Goal: Task Accomplishment & Management: Manage account settings

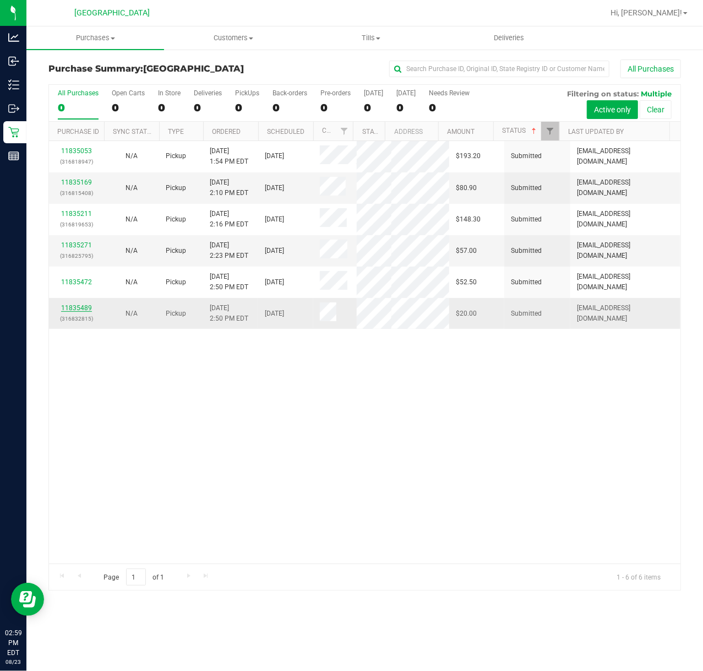
click at [81, 307] on link "11835489" at bounding box center [76, 308] width 31 height 8
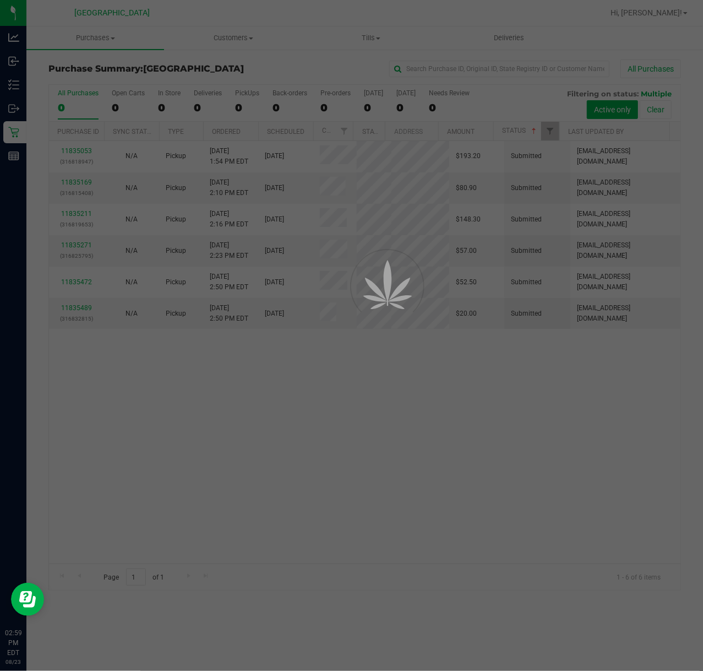
drag, startPoint x: 474, startPoint y: 454, endPoint x: 3, endPoint y: 311, distance: 492.1
click at [407, 428] on div at bounding box center [351, 335] width 703 height 671
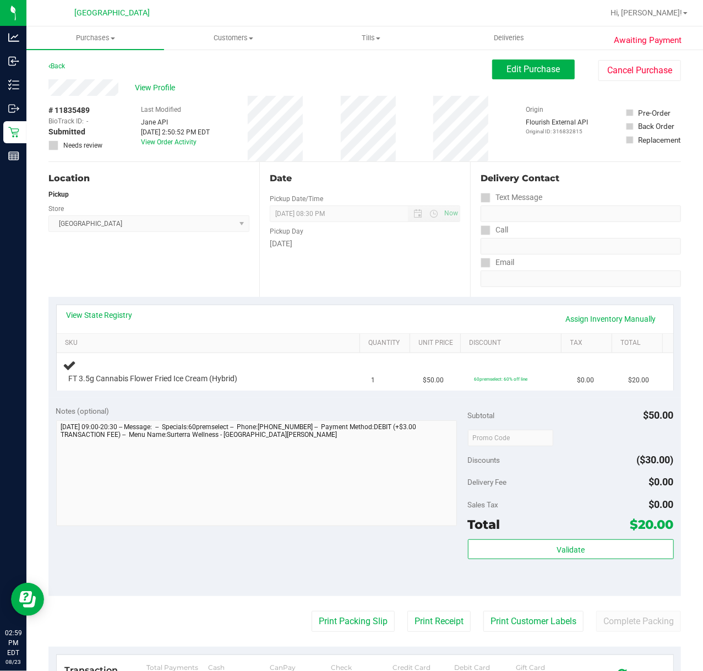
drag, startPoint x: 191, startPoint y: 298, endPoint x: 197, endPoint y: 269, distance: 29.9
click at [191, 298] on div "View State Registry Assign Inventory Manually SKU Quantity Unit Price Discount …" at bounding box center [364, 347] width 633 height 101
click at [595, 318] on link "Assign Inventory Manually" at bounding box center [611, 318] width 105 height 19
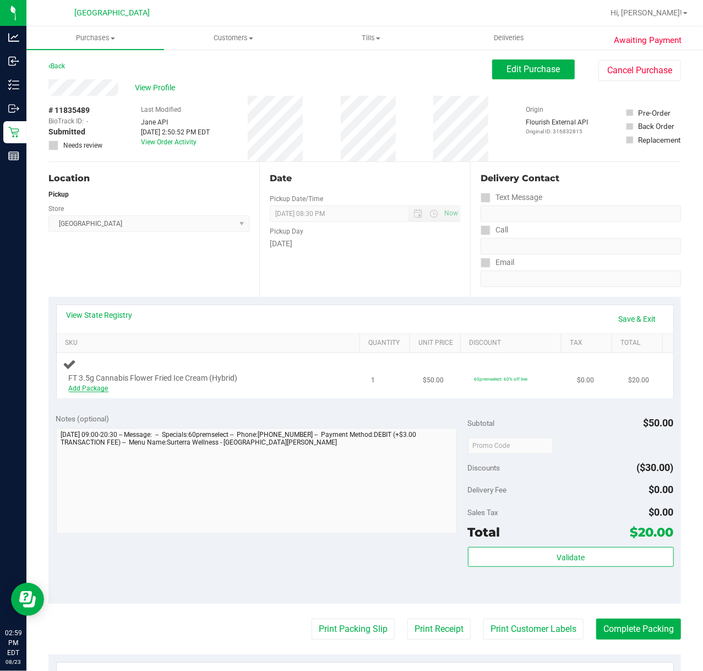
click at [97, 388] on link "Add Package" at bounding box center [89, 388] width 40 height 8
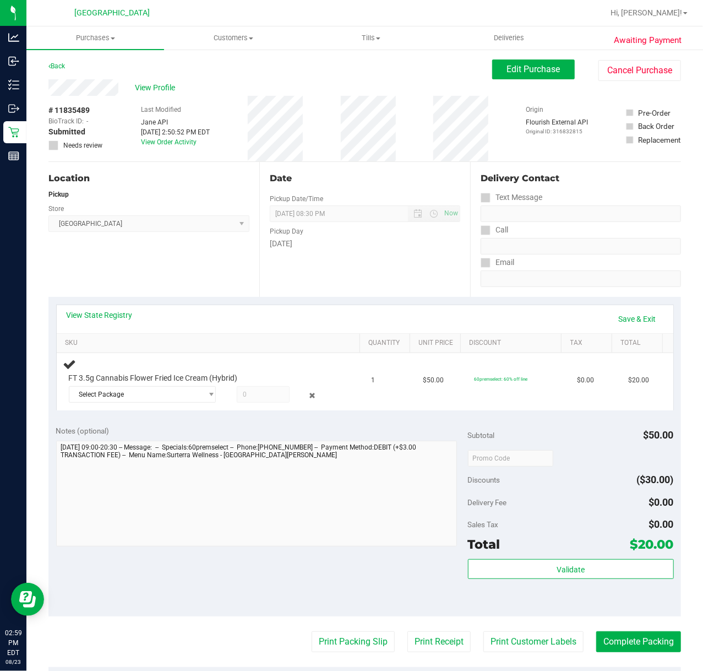
click at [351, 313] on div "View State Registry Save & Exit" at bounding box center [365, 318] width 597 height 19
click at [159, 399] on span "Select Package" at bounding box center [135, 394] width 132 height 15
click at [144, 438] on span "( W-JUL25FIC01-0808 | orig: FLSRWGM-20250814-174 )" at bounding box center [222, 441] width 166 height 8
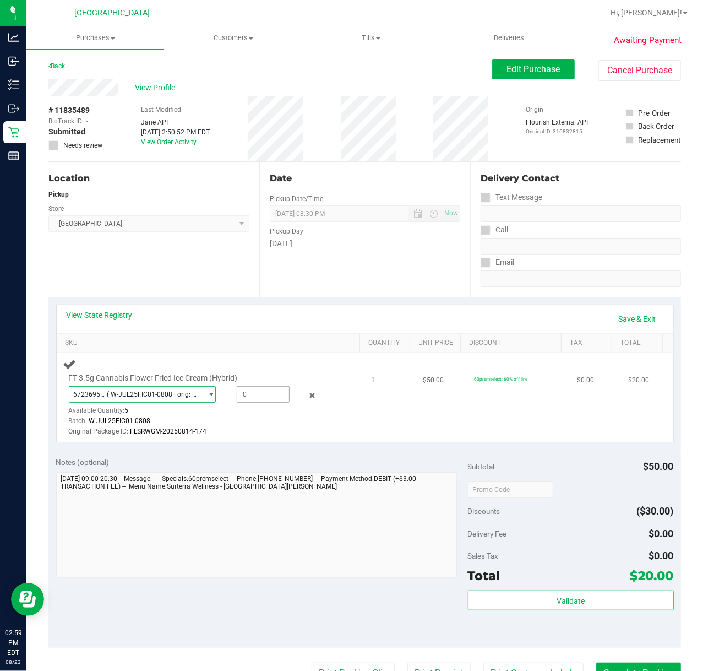
click at [258, 393] on span at bounding box center [263, 394] width 53 height 17
type input "1"
type input "1.0000"
click at [317, 470] on div "Notes (optional)" at bounding box center [262, 517] width 412 height 123
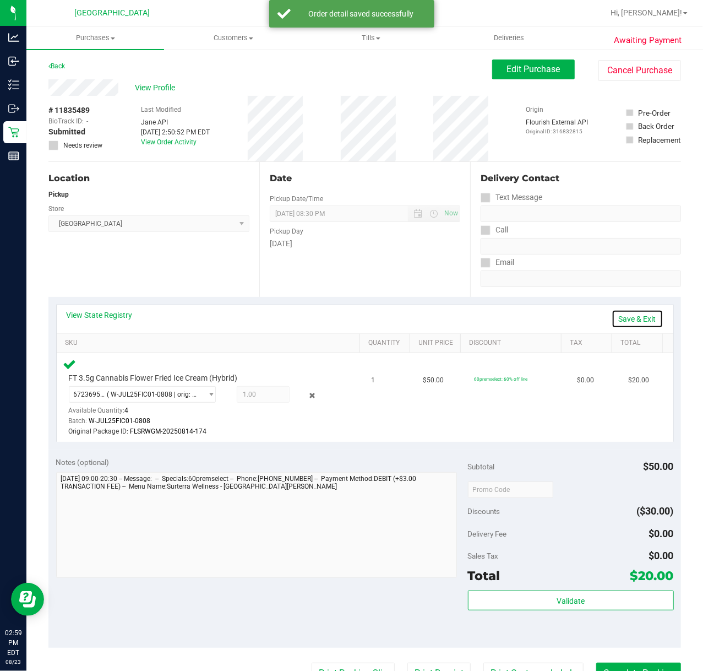
click at [633, 316] on link "Save & Exit" at bounding box center [638, 318] width 52 height 19
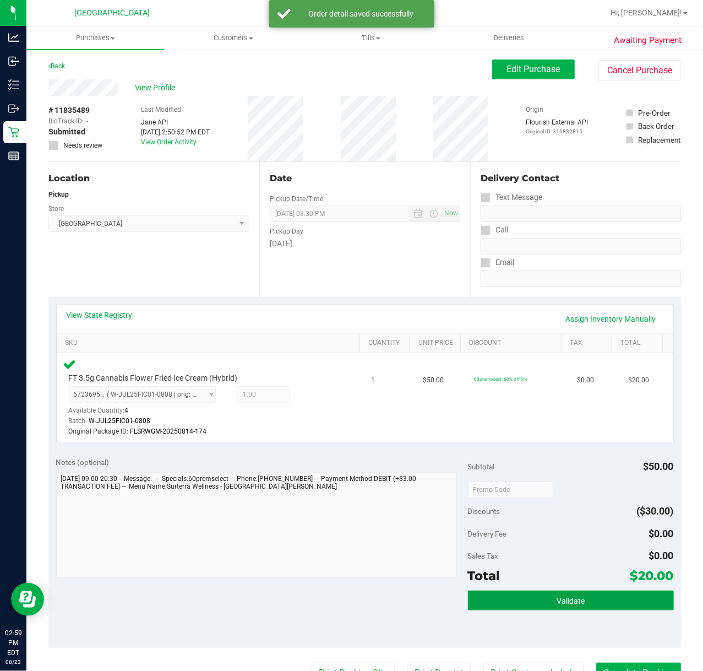
click at [578, 591] on button "Validate" at bounding box center [571, 600] width 206 height 20
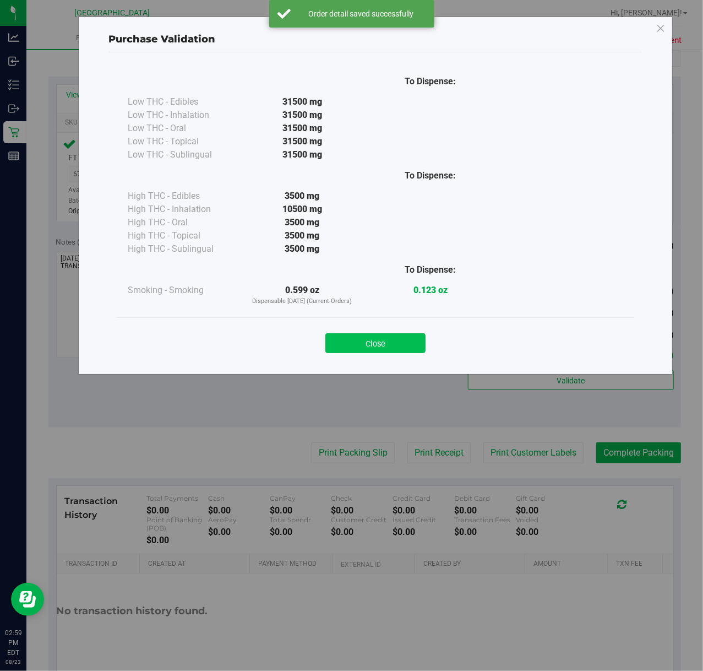
click at [373, 353] on button "Close" at bounding box center [375, 343] width 100 height 20
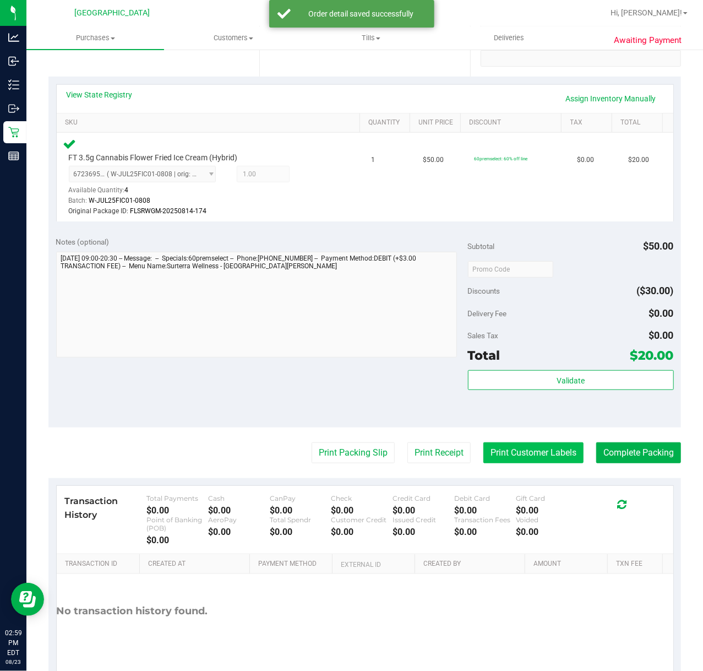
click at [492, 460] on button "Print Customer Labels" at bounding box center [533, 452] width 100 height 21
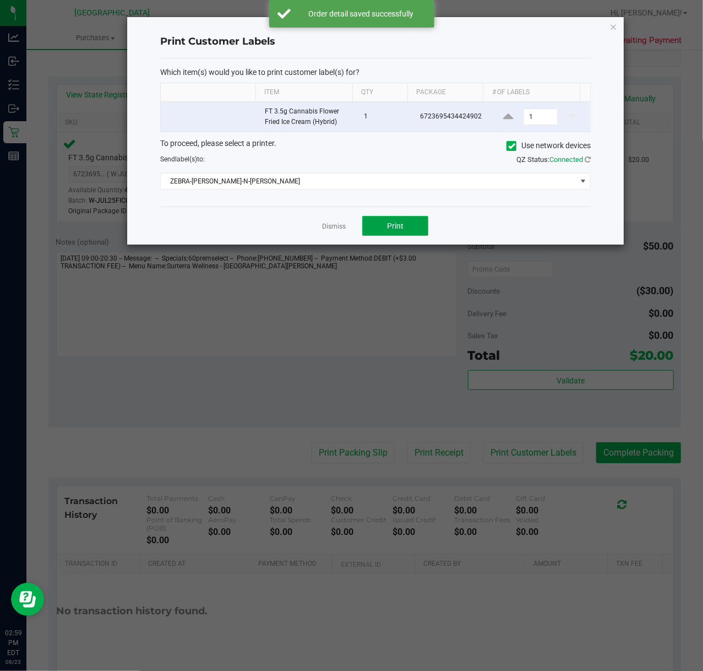
click at [374, 231] on button "Print" at bounding box center [395, 226] width 66 height 20
click at [335, 228] on link "Dismiss" at bounding box center [334, 226] width 24 height 9
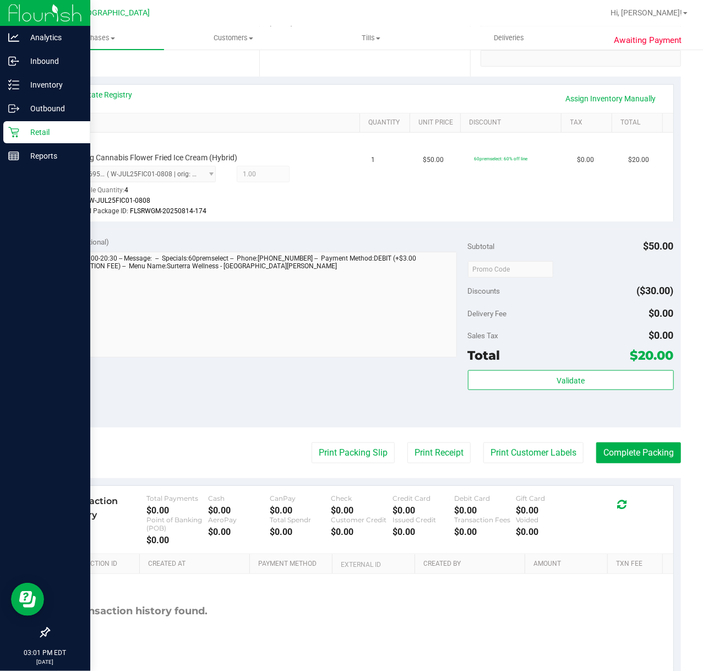
click at [15, 135] on icon at bounding box center [13, 132] width 11 height 11
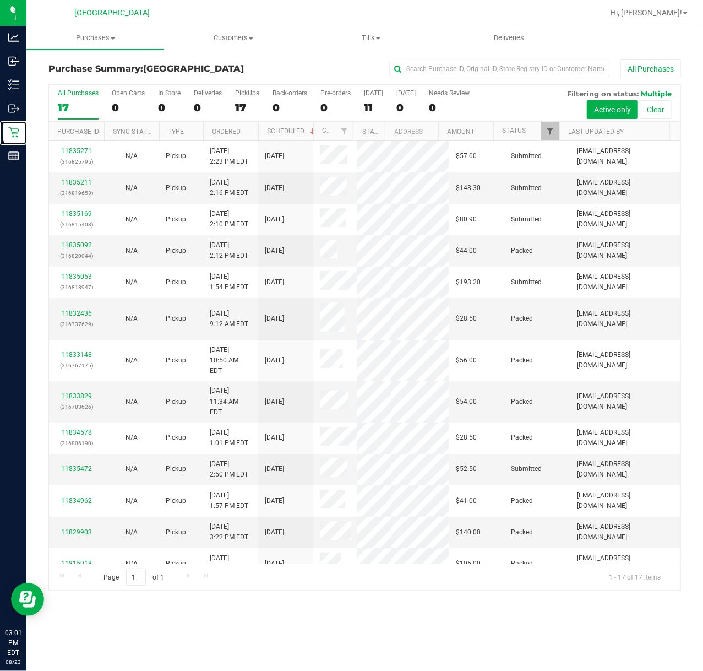
drag, startPoint x: 557, startPoint y: 131, endPoint x: 552, endPoint y: 131, distance: 5.5
click at [556, 131] on div "Purchase ID Sync Status Type Ordered Scheduled Customer State Registry ID Addre…" at bounding box center [359, 131] width 621 height 19
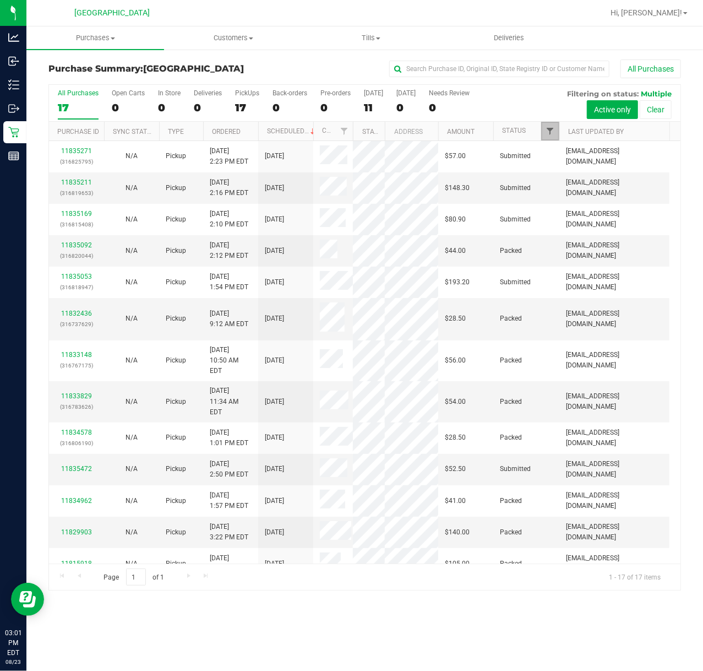
click at [551, 131] on span "Filter" at bounding box center [550, 131] width 9 height 9
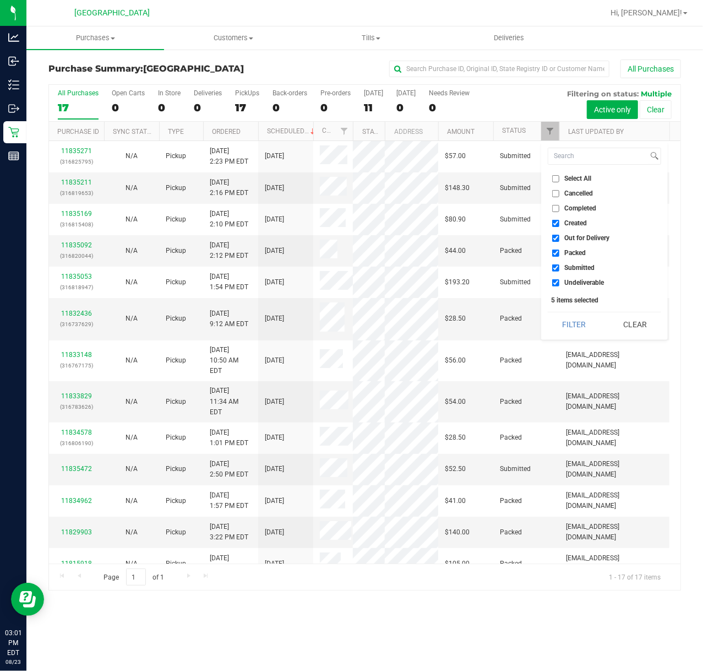
click at [569, 252] on span "Packed" at bounding box center [574, 252] width 21 height 7
click at [559, 252] on input "Packed" at bounding box center [555, 252] width 7 height 7
checkbox input "false"
click at [586, 335] on button "Filter" at bounding box center [574, 324] width 53 height 24
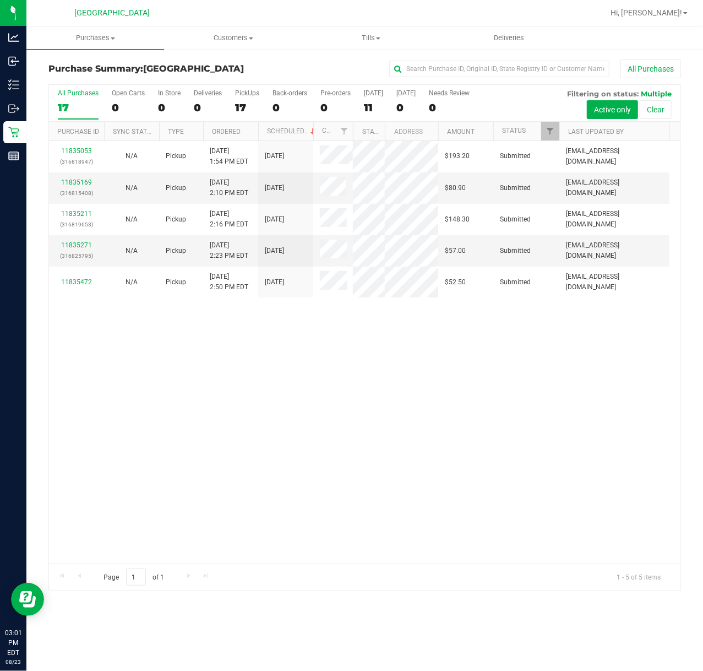
click at [356, 342] on div "11835053 (316818947) N/A Pickup [DATE] 1:54 PM EDT 8/23/2025 $193.20 Submitted …" at bounding box center [365, 352] width 632 height 422
click at [88, 182] on link "11835169" at bounding box center [76, 182] width 31 height 8
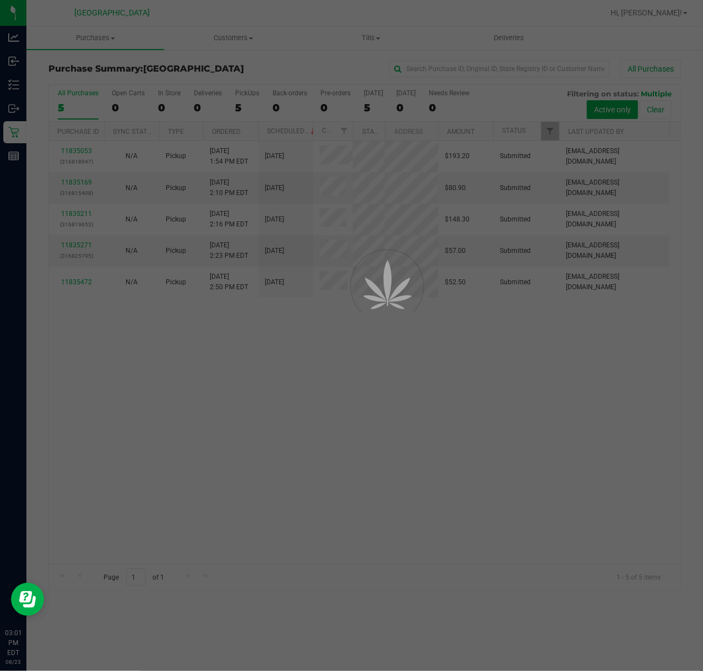
click at [406, 371] on div at bounding box center [351, 335] width 703 height 671
